Goal: Task Accomplishment & Management: Use online tool/utility

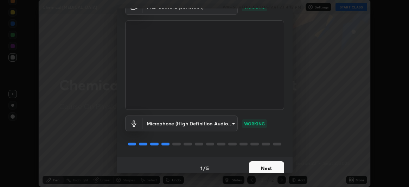
scroll to position [43, 0]
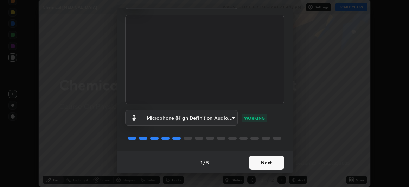
click at [263, 160] on button "Next" at bounding box center [266, 162] width 35 height 14
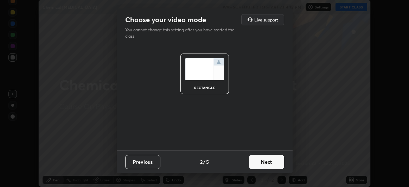
click at [264, 163] on button "Next" at bounding box center [266, 162] width 35 height 14
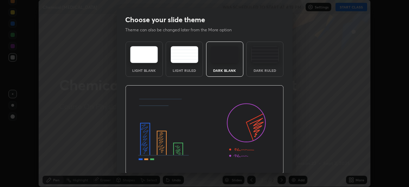
click at [262, 164] on img at bounding box center [204, 129] width 159 height 89
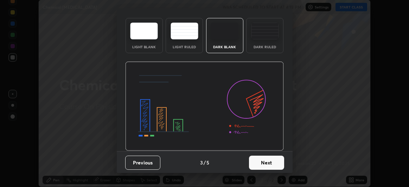
click at [257, 161] on button "Next" at bounding box center [266, 162] width 35 height 14
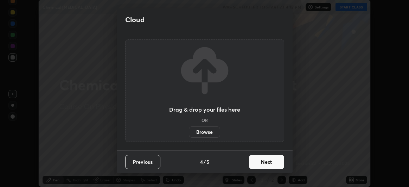
click at [264, 165] on button "Next" at bounding box center [266, 162] width 35 height 14
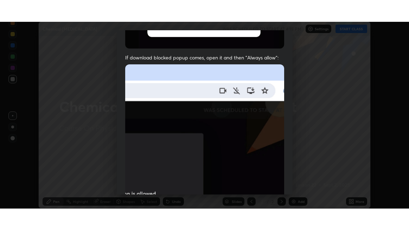
scroll to position [187, 0]
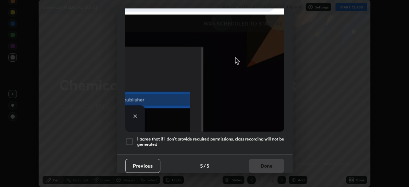
click at [130, 139] on div at bounding box center [129, 141] width 8 height 8
click at [266, 161] on button "Done" at bounding box center [266, 166] width 35 height 14
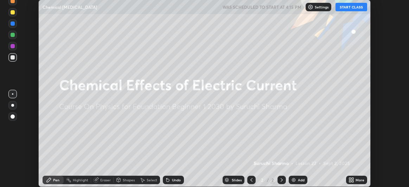
click at [297, 180] on div "Add" at bounding box center [298, 179] width 19 height 8
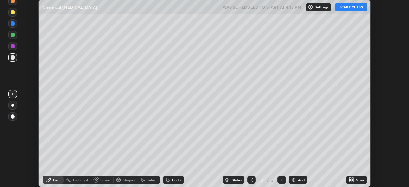
click at [359, 9] on button "START CLASS" at bounding box center [351, 7] width 32 height 8
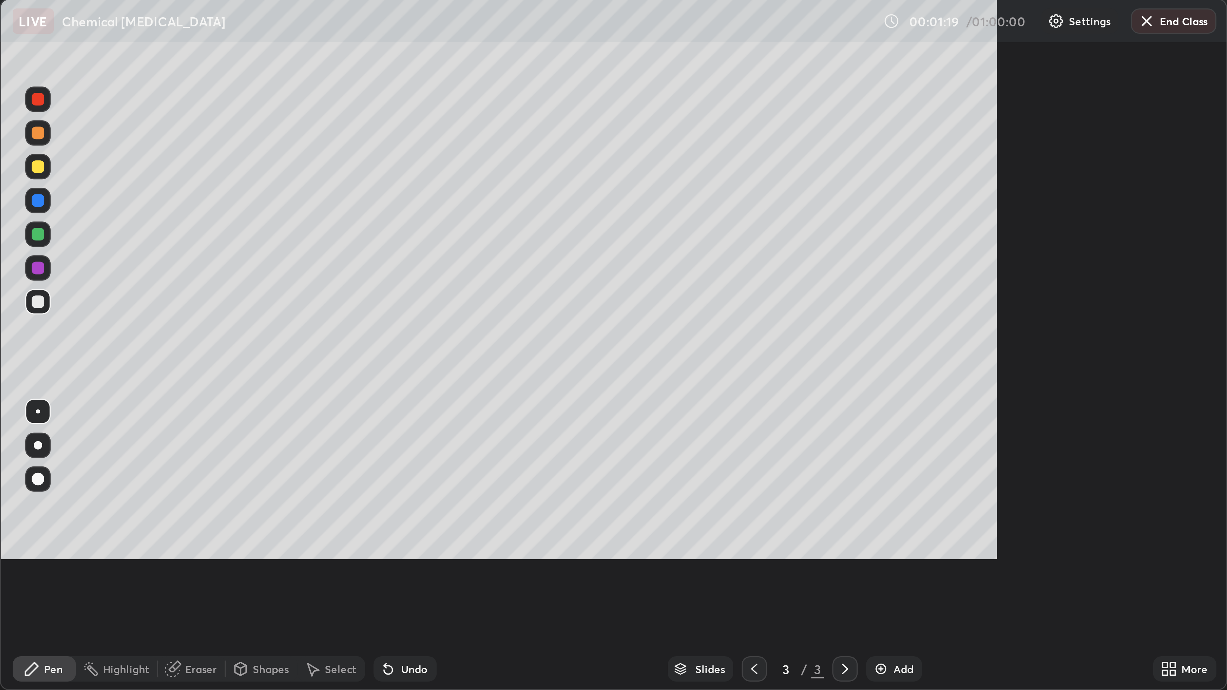
scroll to position [230, 409]
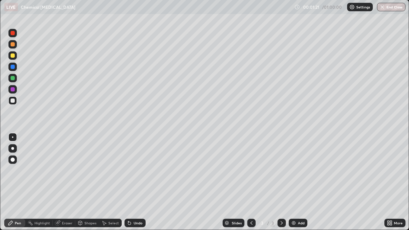
click at [131, 186] on icon at bounding box center [130, 223] width 6 height 6
click at [295, 186] on img at bounding box center [294, 223] width 6 height 6
click at [386, 9] on button "End Class" at bounding box center [391, 7] width 28 height 8
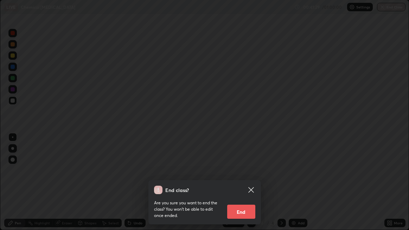
click at [243, 186] on button "End" at bounding box center [241, 212] width 28 height 14
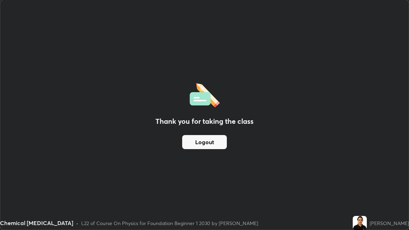
click at [205, 143] on button "Logout" at bounding box center [204, 142] width 45 height 14
